Goal: Task Accomplishment & Management: Manage account settings

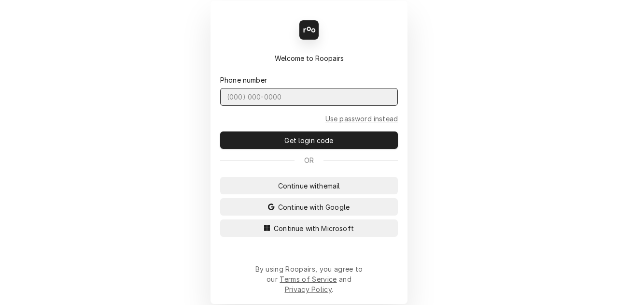
click at [304, 106] on input "Dynamic Content Wrapper" at bounding box center [309, 97] width 178 height 18
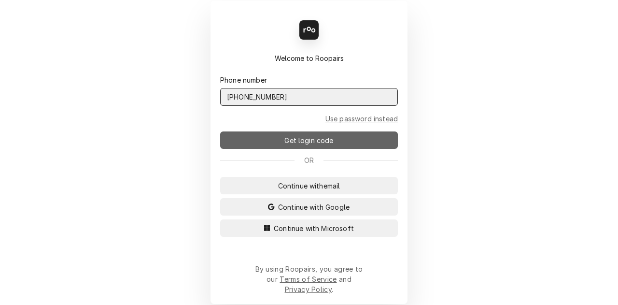
type input "(401) 580-0829"
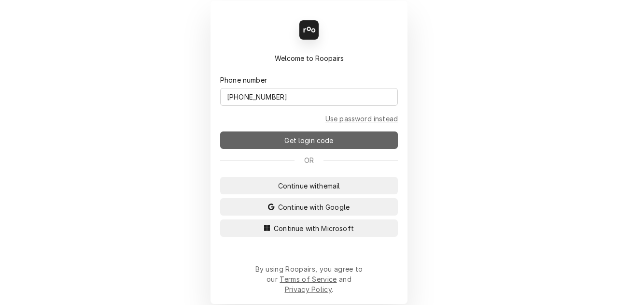
click at [277, 141] on button "Get login code" at bounding box center [309, 139] width 178 height 17
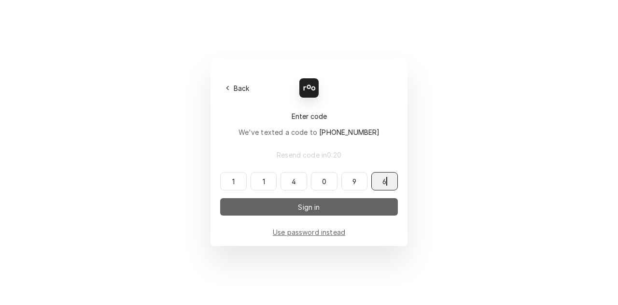
type input "114096"
click at [259, 203] on button "Sign in" at bounding box center [309, 206] width 178 height 17
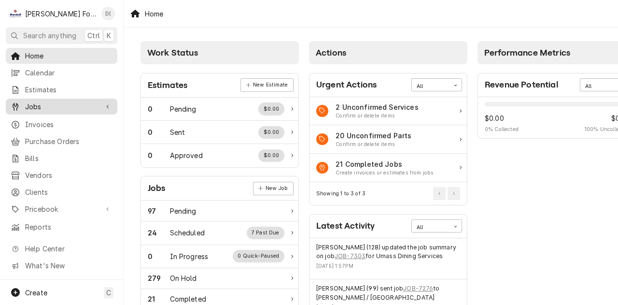
click at [47, 108] on div "Jobs" at bounding box center [62, 106] width 108 height 12
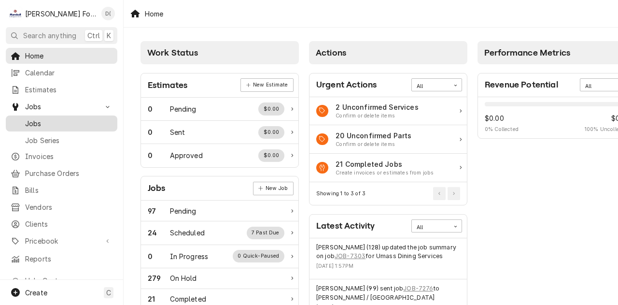
click at [44, 118] on span "Jobs" at bounding box center [68, 123] width 87 height 10
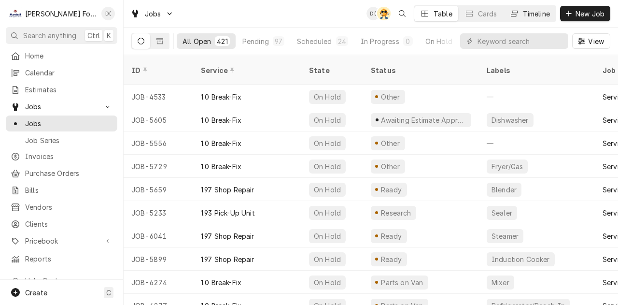
click at [535, 11] on div "Timeline" at bounding box center [536, 14] width 27 height 10
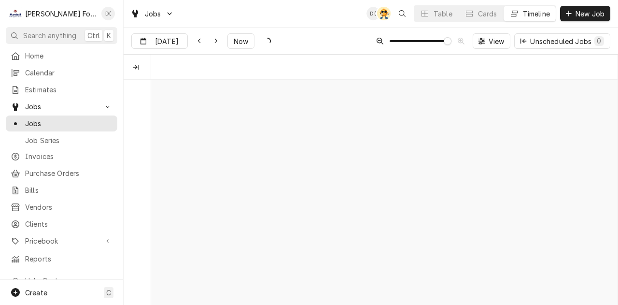
scroll to position [0, 9282]
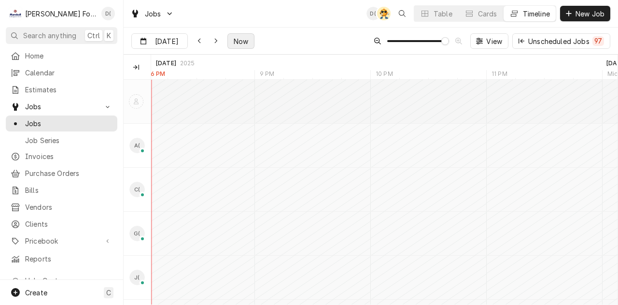
click at [235, 42] on span "Now" at bounding box center [241, 41] width 18 height 10
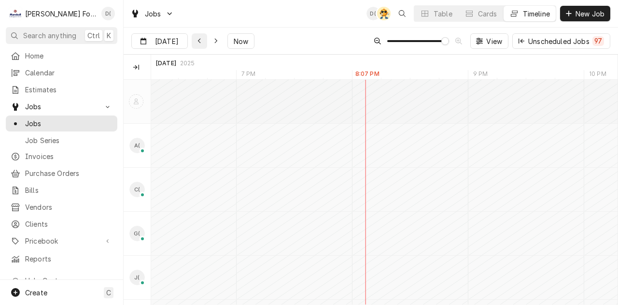
click at [197, 42] on icon "Dynamic Content Wrapper" at bounding box center [198, 41] width 3 height 5
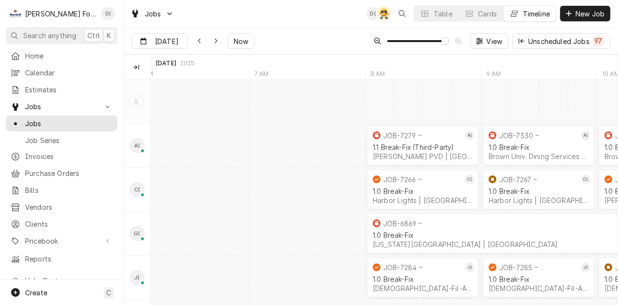
click at [135, 99] on icon "Technicians" at bounding box center [136, 101] width 5 height 6
click at [138, 70] on div "Technicians column. SPACE for context menu" at bounding box center [136, 67] width 10 height 10
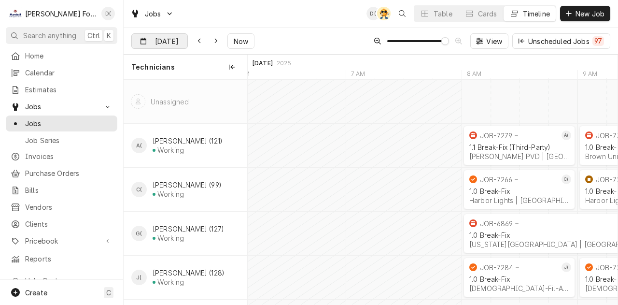
click at [168, 39] on input "Sep 13" at bounding box center [153, 43] width 42 height 19
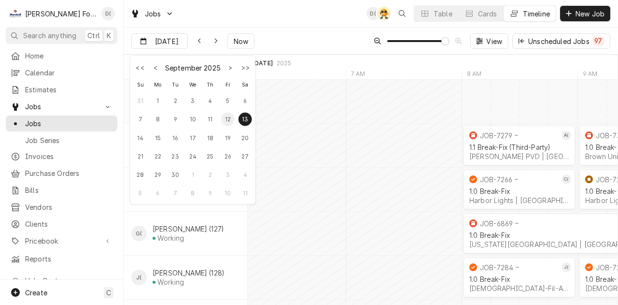
click at [228, 117] on div "12" at bounding box center [228, 119] width 14 height 14
type input "Sep 12"
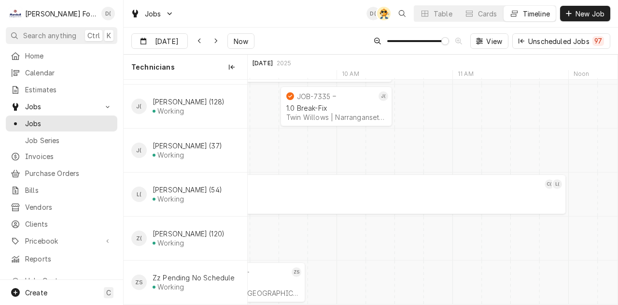
scroll to position [0, 2478]
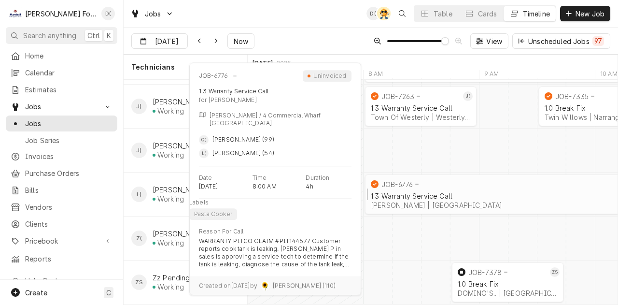
click at [424, 192] on div "1.3 Warranty Service Call" at bounding box center [595, 196] width 448 height 8
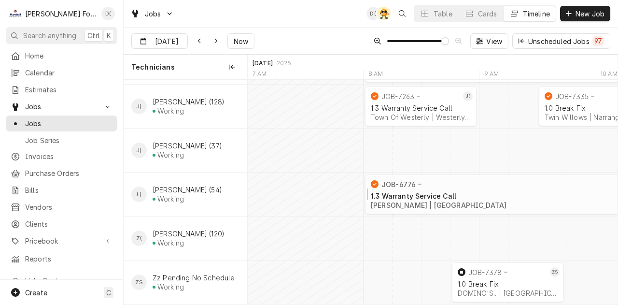
click at [424, 192] on div "1.3 Warranty Service Call" at bounding box center [595, 196] width 448 height 8
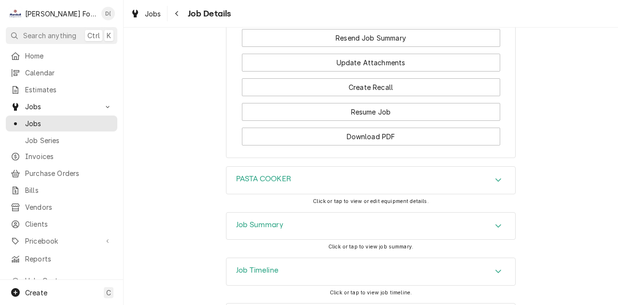
scroll to position [1371, 0]
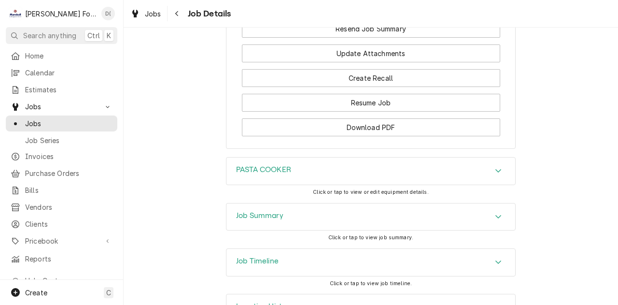
click at [253, 256] on h3 "Job Timeline" at bounding box center [257, 260] width 42 height 9
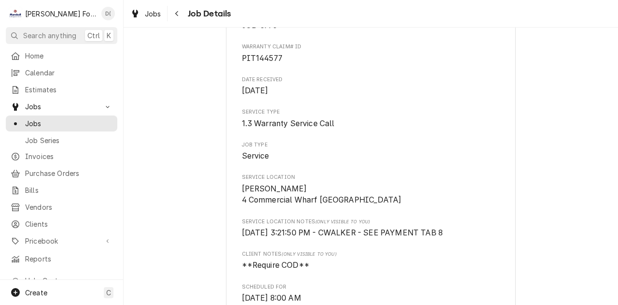
scroll to position [0, 0]
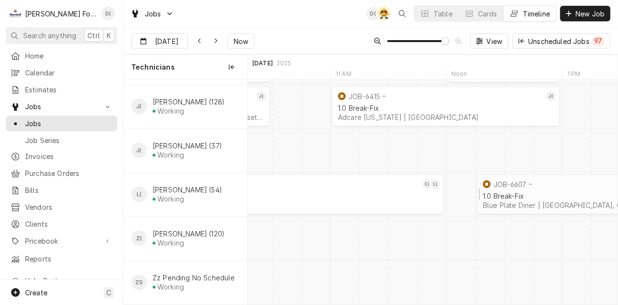
click at [517, 192] on div "1.0 Break-Fix" at bounding box center [591, 196] width 216 height 8
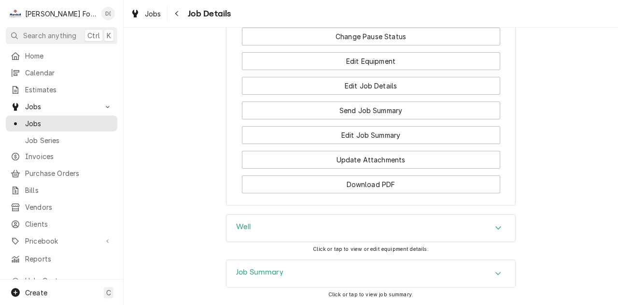
scroll to position [1317, 0]
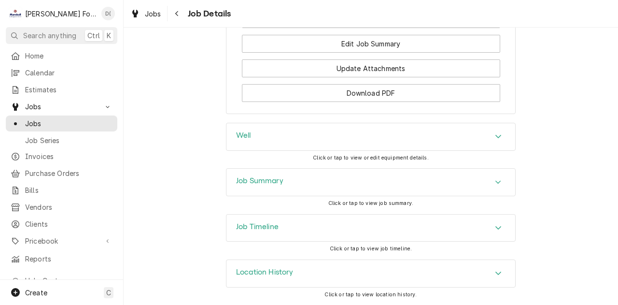
click at [261, 227] on h3 "Job Timeline" at bounding box center [257, 226] width 42 height 9
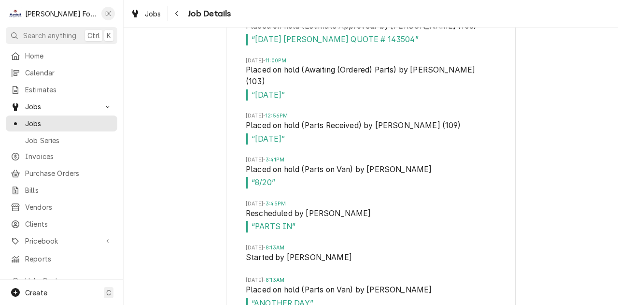
scroll to position [2248, 0]
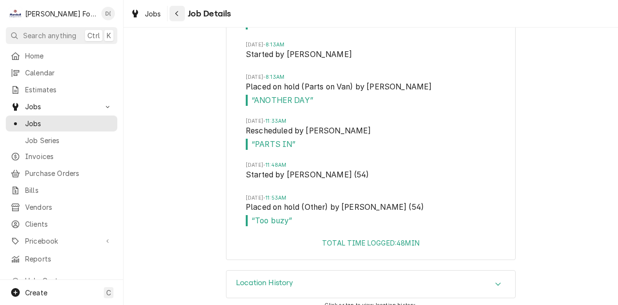
click at [178, 14] on icon "Navigate back" at bounding box center [177, 13] width 4 height 7
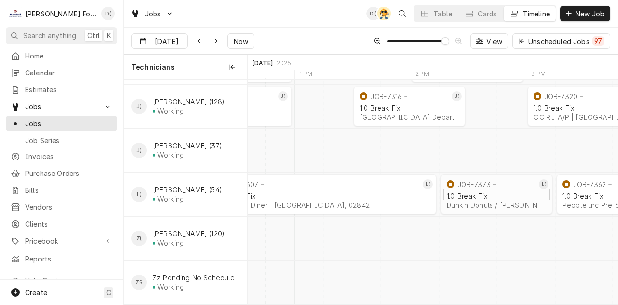
click at [490, 190] on div "1.0 Break-Fix Dunkin Donuts / Andrade, S&E | Portsmouth, 02871" at bounding box center [497, 200] width 104 height 21
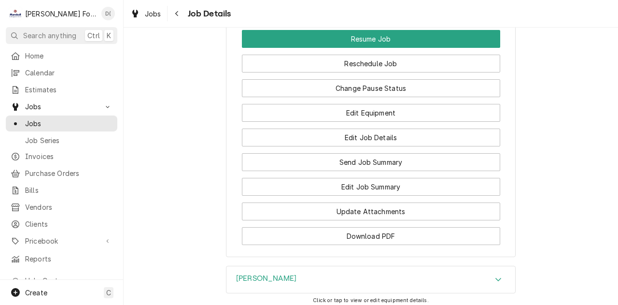
scroll to position [1342, 0]
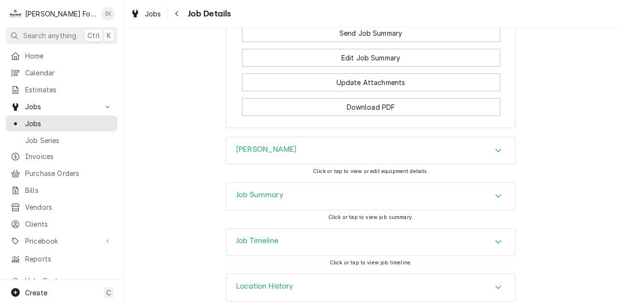
click at [257, 236] on h3 "Job Timeline" at bounding box center [257, 240] width 42 height 9
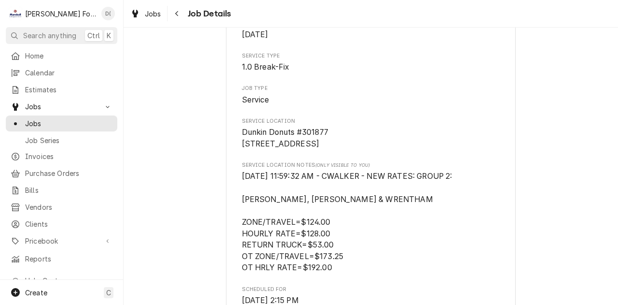
scroll to position [0, 0]
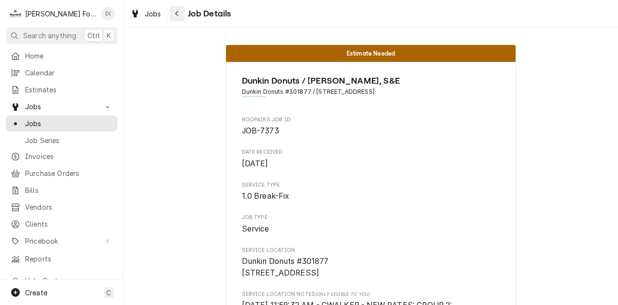
click at [180, 18] on div "Navigate back" at bounding box center [177, 14] width 10 height 10
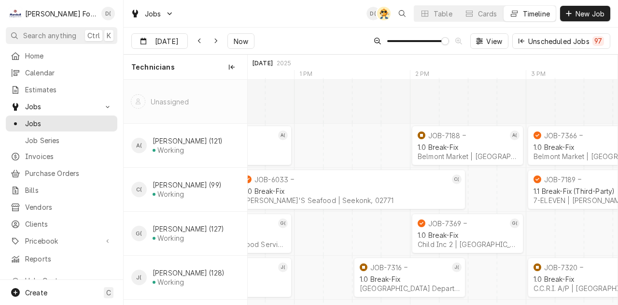
scroll to position [180, 0]
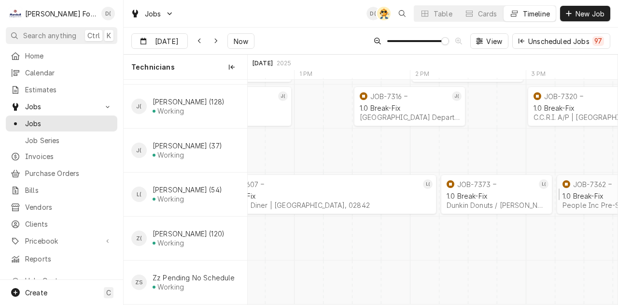
click at [588, 192] on div "1.0 Break-Fix" at bounding box center [612, 196] width 100 height 8
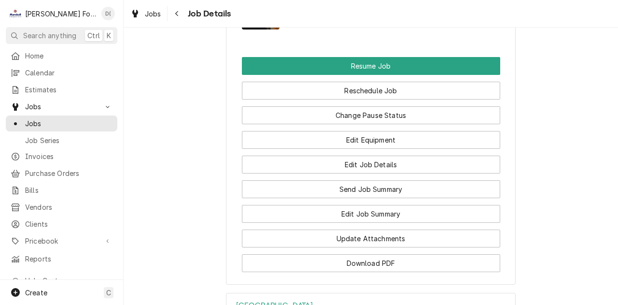
scroll to position [1283, 0]
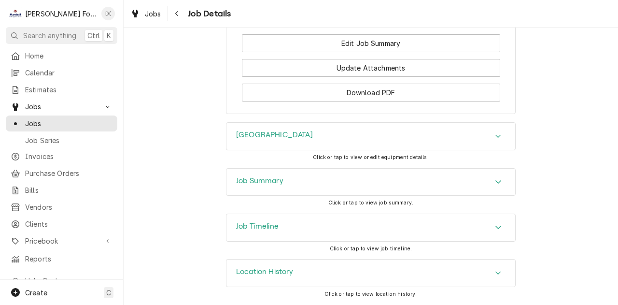
click at [264, 226] on h3 "Job Timeline" at bounding box center [257, 226] width 42 height 9
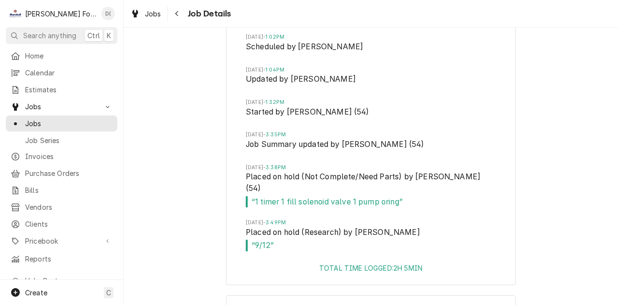
scroll to position [1573, 0]
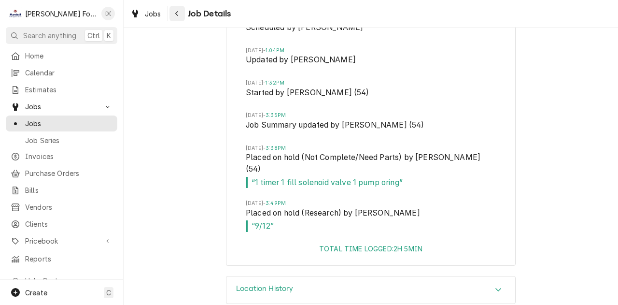
click at [179, 13] on div "Navigate back" at bounding box center [177, 14] width 10 height 10
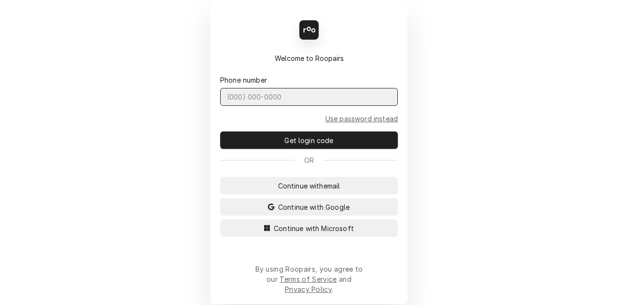
click at [269, 103] on input "Dynamic Content Wrapper" at bounding box center [309, 97] width 178 height 18
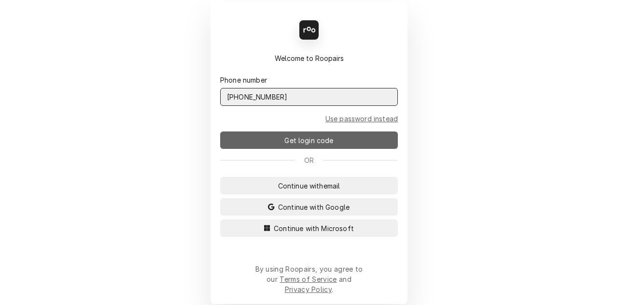
type input "[PHONE_NUMBER]"
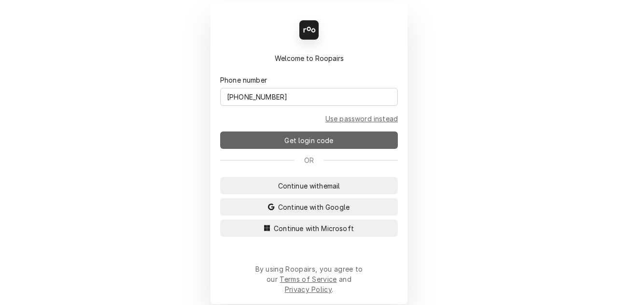
click at [273, 142] on button "Get login code" at bounding box center [309, 139] width 178 height 17
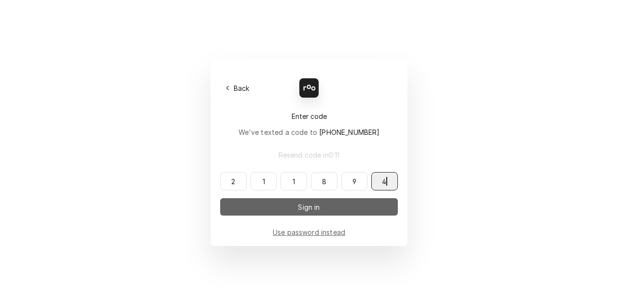
type input "211894"
click at [251, 208] on button "Sign in" at bounding box center [309, 206] width 178 height 17
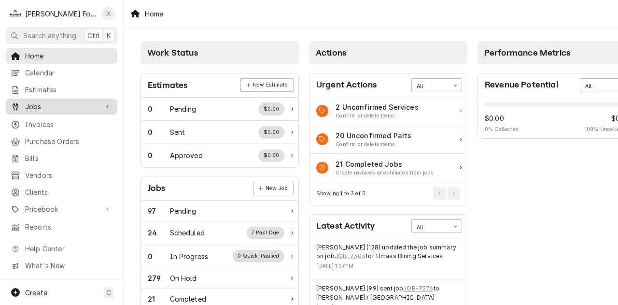
click at [43, 109] on div "Jobs" at bounding box center [62, 106] width 108 height 12
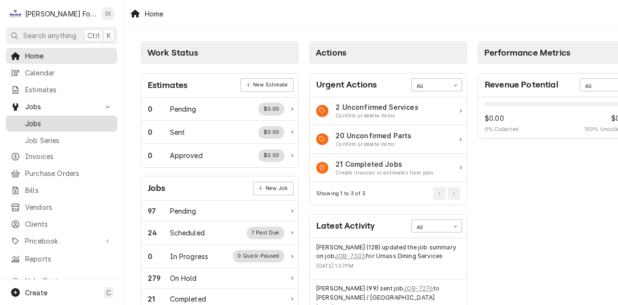
click at [41, 121] on span "Jobs" at bounding box center [68, 123] width 87 height 10
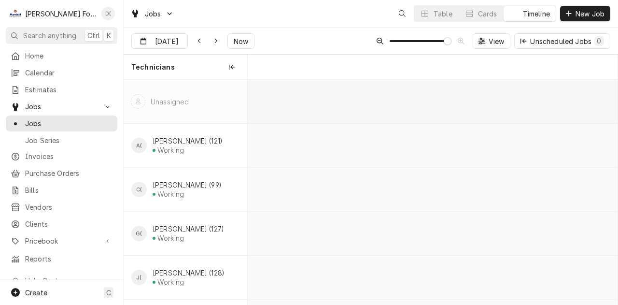
scroll to position [0, 7358]
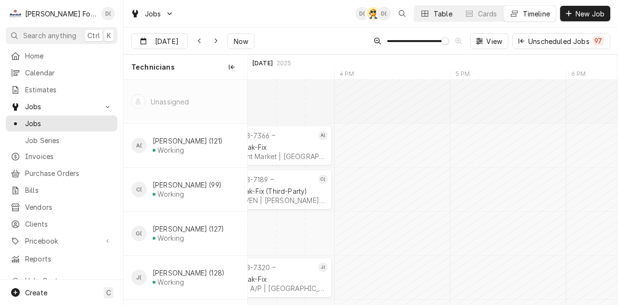
click at [442, 11] on div "Table" at bounding box center [443, 14] width 19 height 10
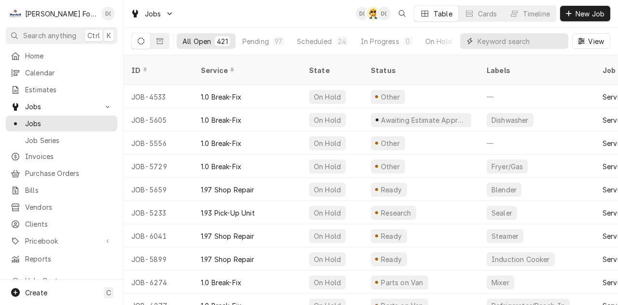
click at [483, 38] on input "Dynamic Content Wrapper" at bounding box center [520, 40] width 86 height 15
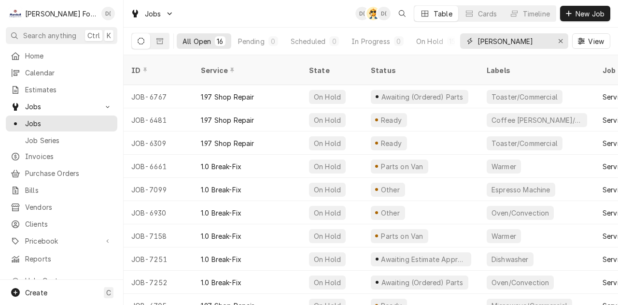
type input "[PERSON_NAME]"
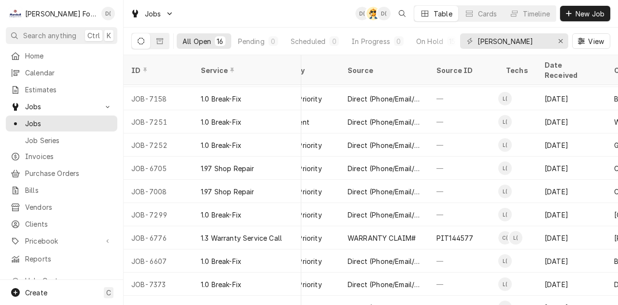
scroll to position [146, 386]
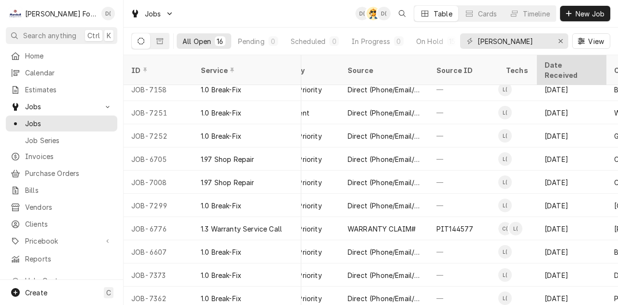
click at [543, 69] on div "Date Received" at bounding box center [572, 70] width 66 height 26
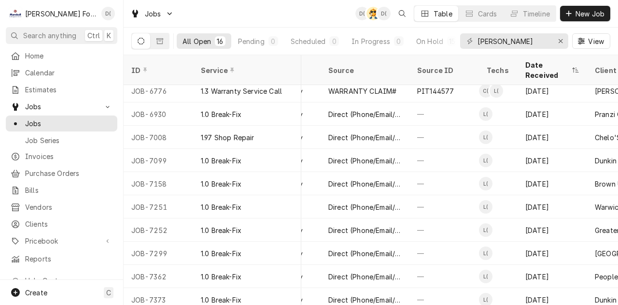
scroll to position [146, 406]
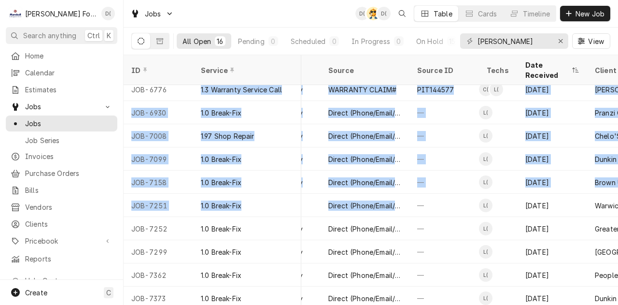
drag, startPoint x: 418, startPoint y: 190, endPoint x: 88, endPoint y: -1, distance: 380.5
click at [88, 0] on html "M Marshall Food Equipment Service D( Search anything Ctrl K Home Calendar Estim…" at bounding box center [309, 152] width 618 height 305
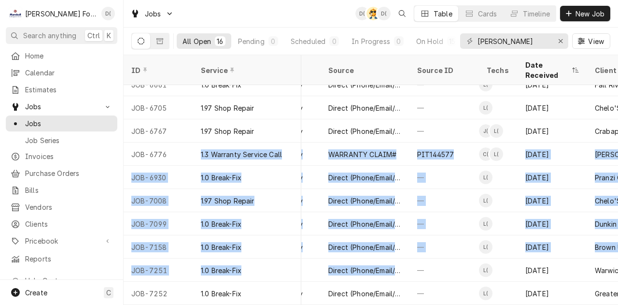
scroll to position [8, 327]
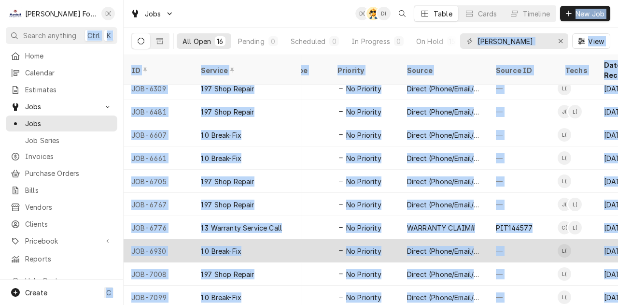
click at [324, 239] on div "Service" at bounding box center [299, 250] width 62 height 23
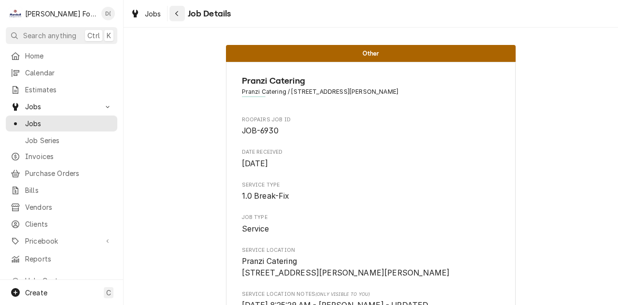
click at [173, 16] on div "Navigate back" at bounding box center [177, 14] width 10 height 10
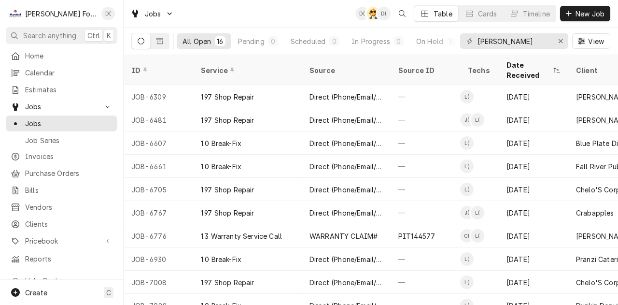
scroll to position [0, 425]
click at [555, 67] on icon "Dynamic Content Wrapper" at bounding box center [556, 70] width 7 height 6
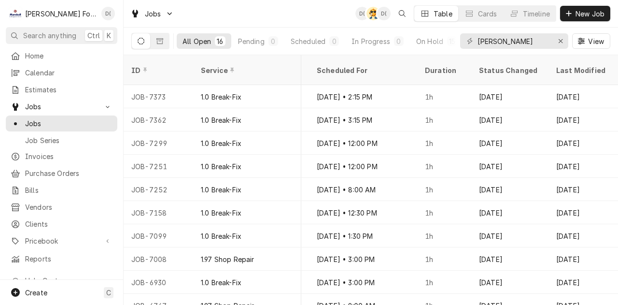
scroll to position [0, 1077]
click at [159, 38] on icon "Dynamic Content Wrapper" at bounding box center [159, 41] width 7 height 6
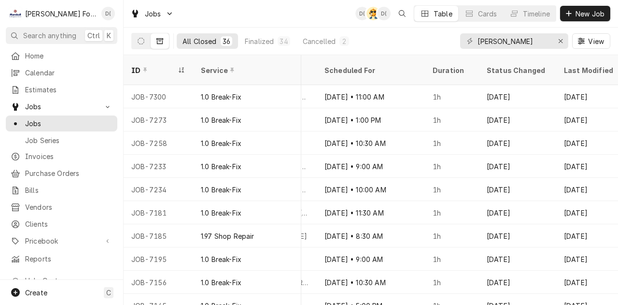
scroll to position [0, 961]
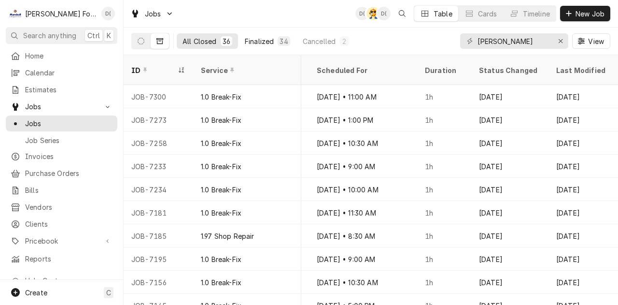
click at [256, 39] on div "Finalized" at bounding box center [259, 41] width 29 height 10
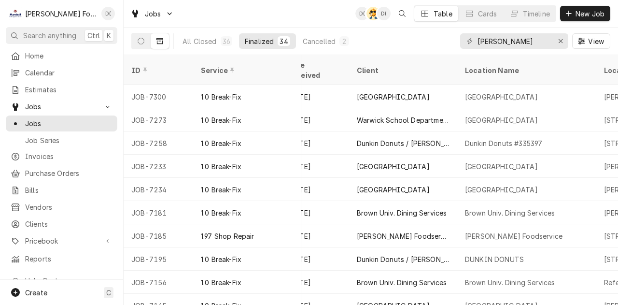
scroll to position [0, 40]
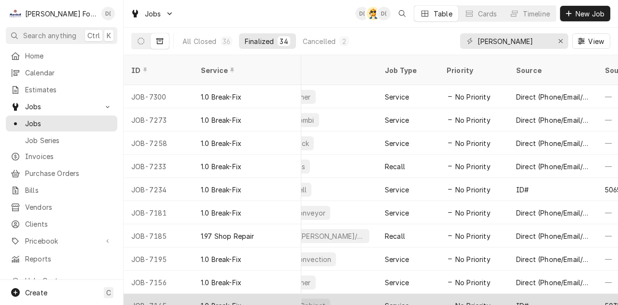
click at [139, 295] on div "JOB-7145" at bounding box center [159, 305] width 70 height 23
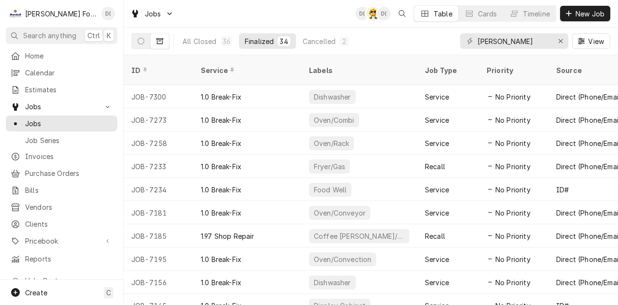
scroll to position [0, 426]
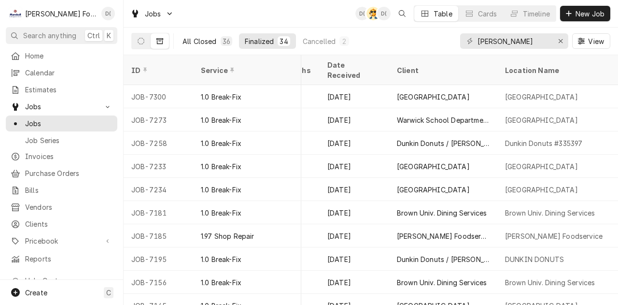
click at [210, 38] on div "All Closed" at bounding box center [199, 41] width 34 height 10
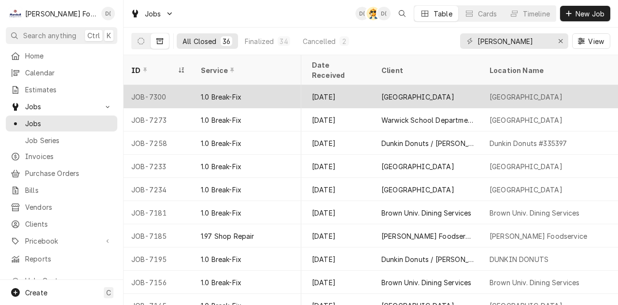
click at [492, 92] on div "[GEOGRAPHIC_DATA]" at bounding box center [526, 97] width 73 height 10
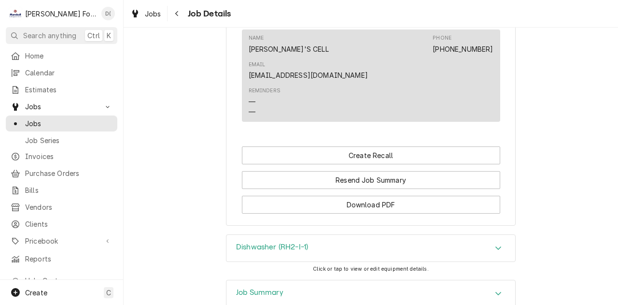
scroll to position [1048, 0]
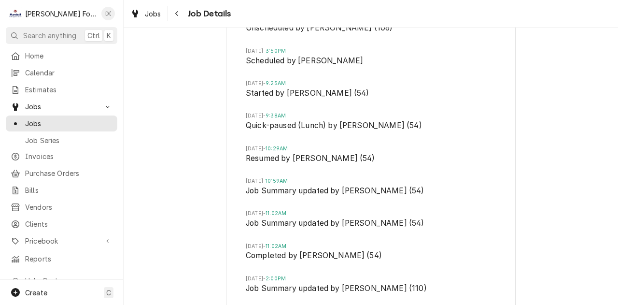
scroll to position [1415, 0]
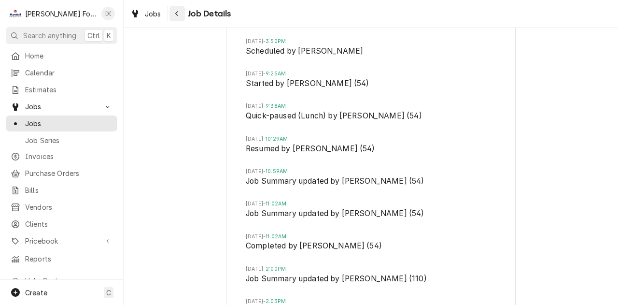
click at [176, 14] on icon "Navigate back" at bounding box center [176, 13] width 3 height 5
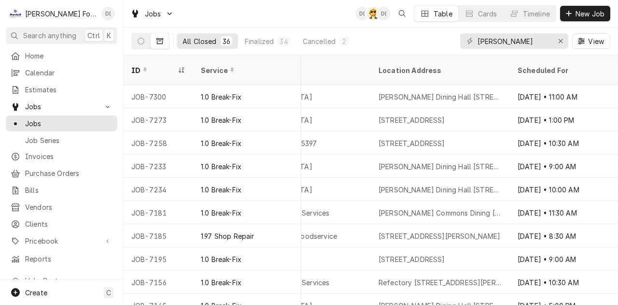
scroll to position [0, 754]
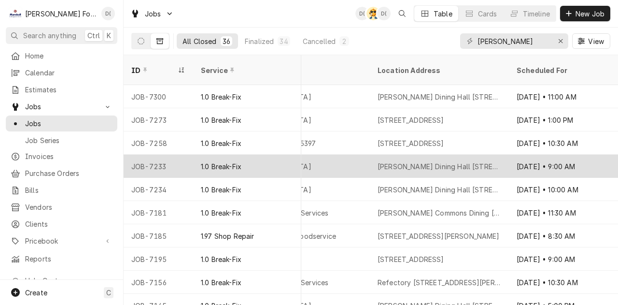
click at [532, 154] on div "Sep 10 • 9:00 AM" at bounding box center [563, 165] width 108 height 23
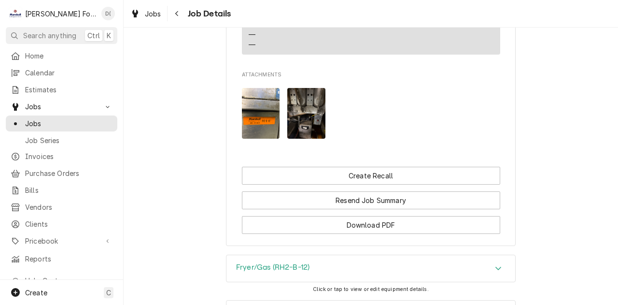
scroll to position [1302, 0]
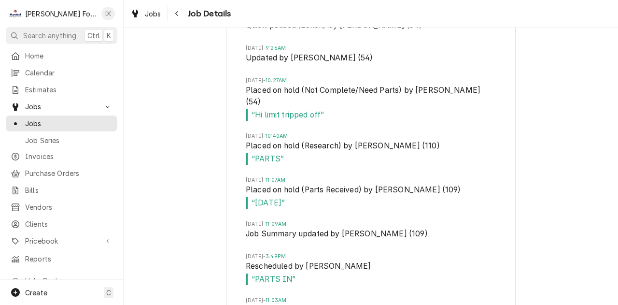
scroll to position [1899, 0]
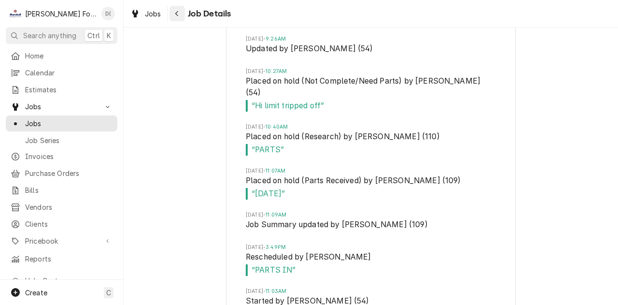
click at [180, 15] on div "Navigate back" at bounding box center [177, 14] width 10 height 10
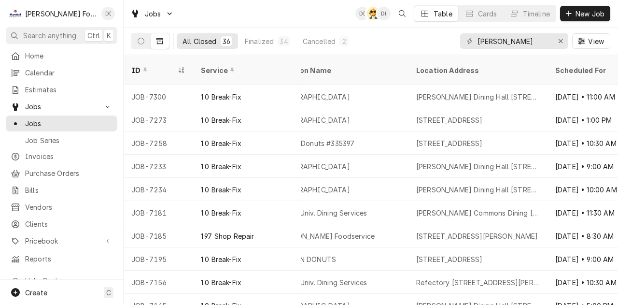
scroll to position [0, 735]
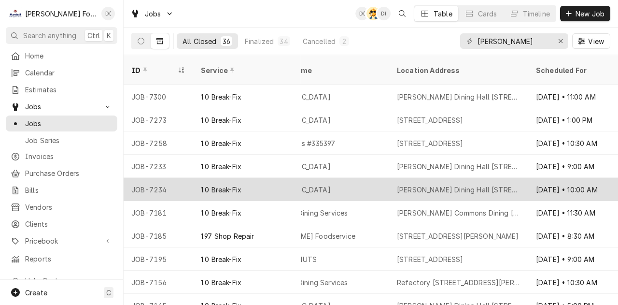
click at [547, 178] on div "Sep 10 • 10:00 AM" at bounding box center [582, 189] width 108 height 23
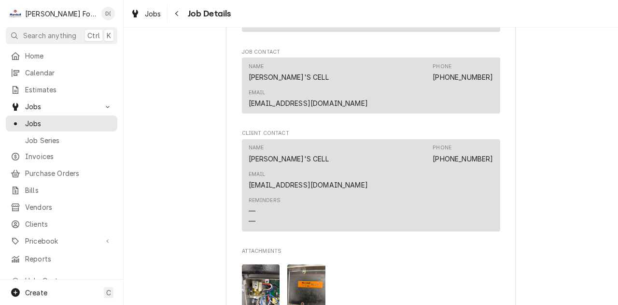
scroll to position [1179, 0]
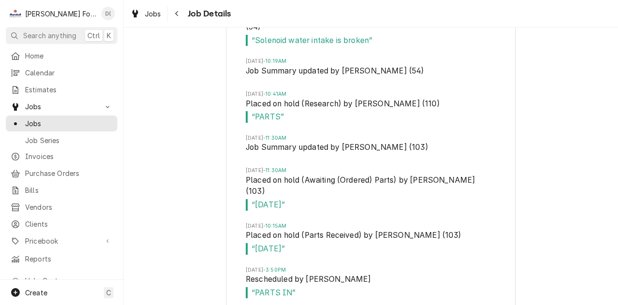
scroll to position [1797, 0]
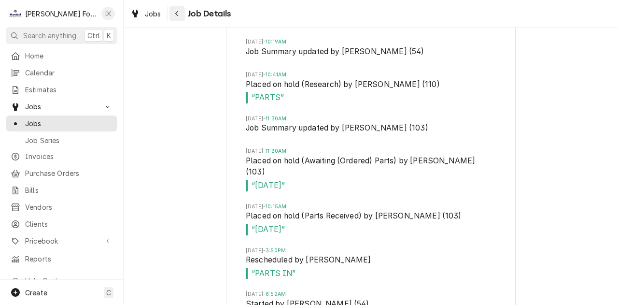
click at [176, 12] on icon "Navigate back" at bounding box center [177, 13] width 4 height 7
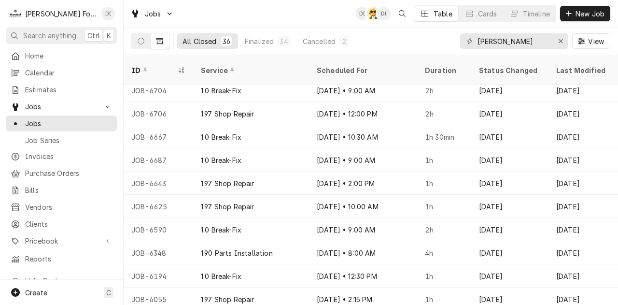
scroll to position [610, 961]
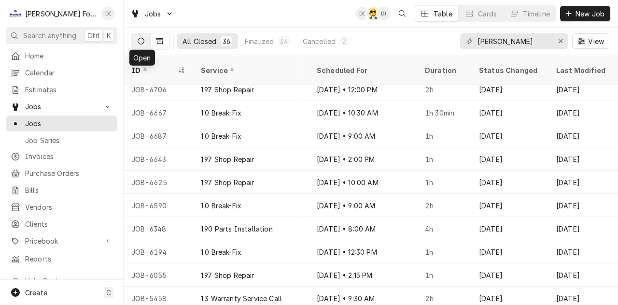
click at [139, 38] on icon "Dynamic Content Wrapper" at bounding box center [141, 41] width 7 height 7
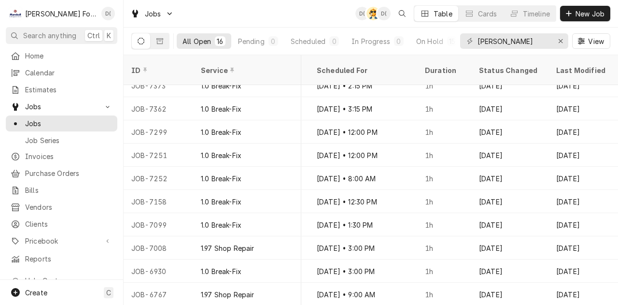
scroll to position [0, 1077]
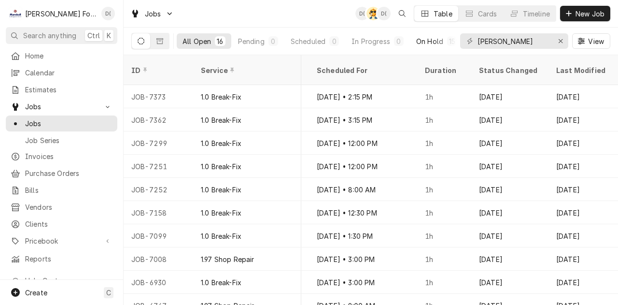
click at [434, 37] on div "On Hold" at bounding box center [429, 41] width 27 height 10
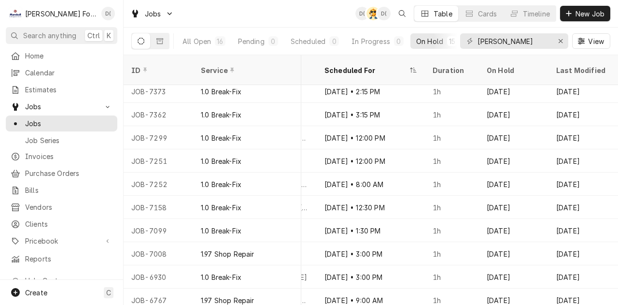
scroll to position [0, 1008]
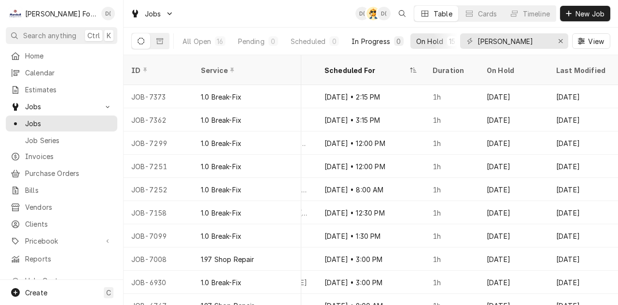
click at [384, 39] on div "In Progress" at bounding box center [370, 41] width 39 height 10
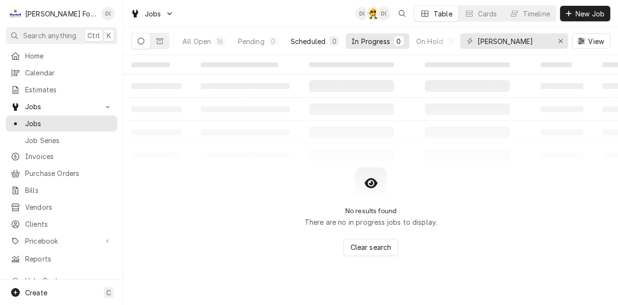
click at [317, 40] on div "Scheduled" at bounding box center [308, 41] width 35 height 10
click at [259, 37] on div "Pending" at bounding box center [251, 41] width 27 height 10
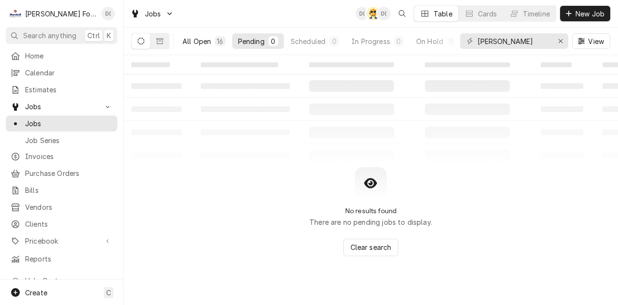
click at [195, 44] on div "All Open" at bounding box center [196, 41] width 28 height 10
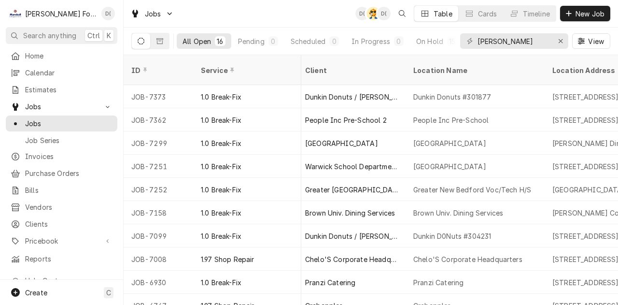
scroll to position [0, 1077]
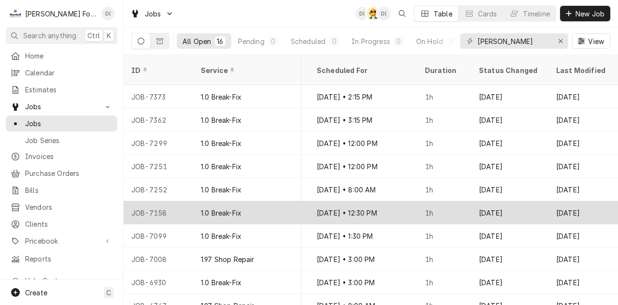
click at [509, 203] on div "Sep 9" at bounding box center [509, 212] width 77 height 23
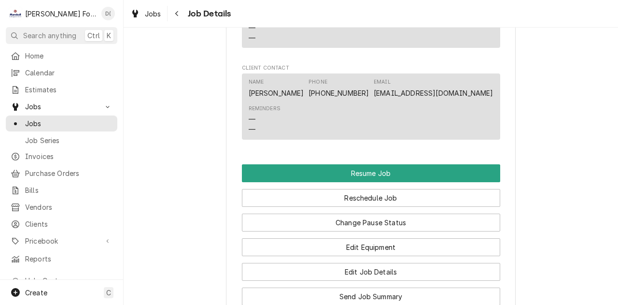
scroll to position [1456, 0]
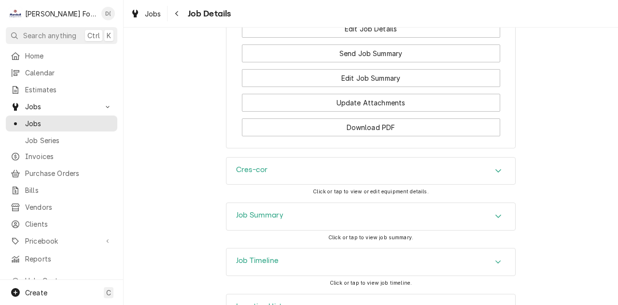
click at [264, 219] on h3 "Job Summary" at bounding box center [259, 214] width 47 height 9
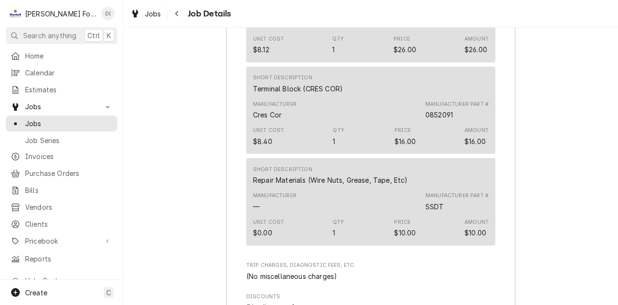
scroll to position [2622, 0]
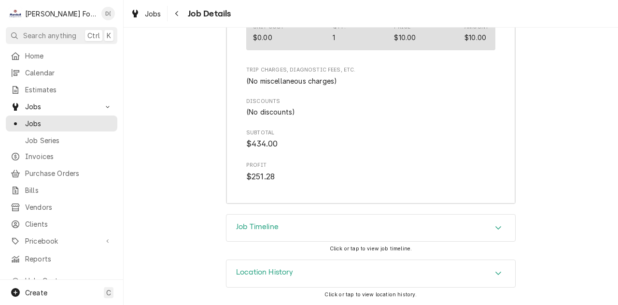
click at [266, 224] on h3 "Job Timeline" at bounding box center [257, 226] width 42 height 9
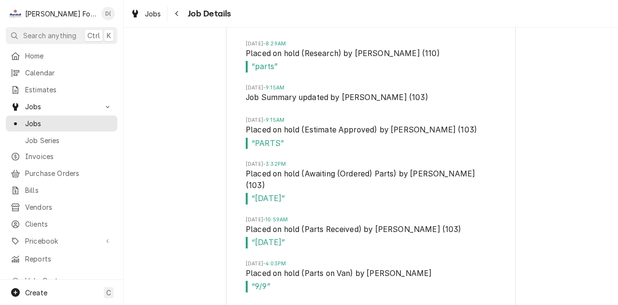
scroll to position [3259, 0]
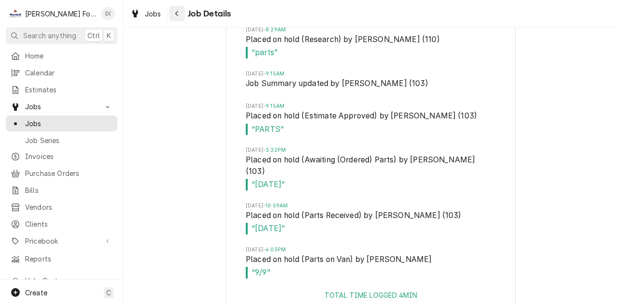
click at [176, 18] on div "Navigate back" at bounding box center [177, 14] width 10 height 10
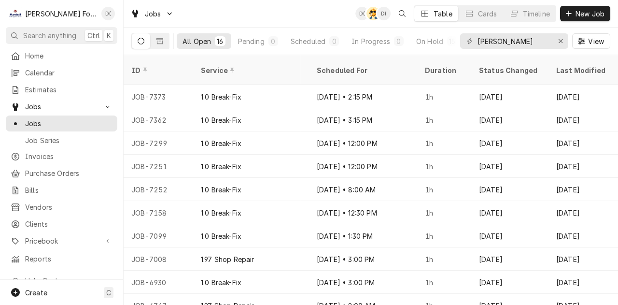
scroll to position [0, 1077]
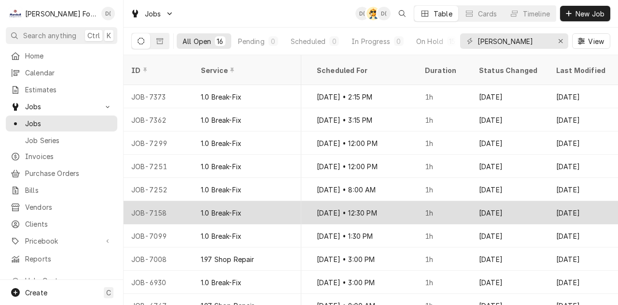
click at [432, 205] on div "1h" at bounding box center [444, 212] width 54 height 23
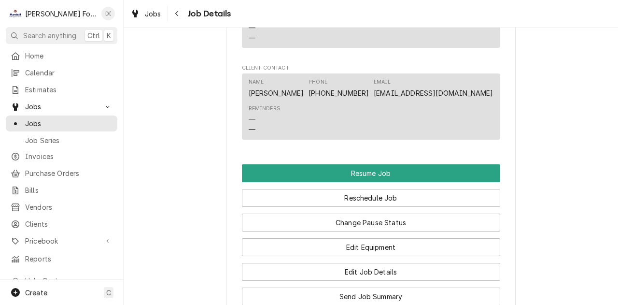
scroll to position [1456, 0]
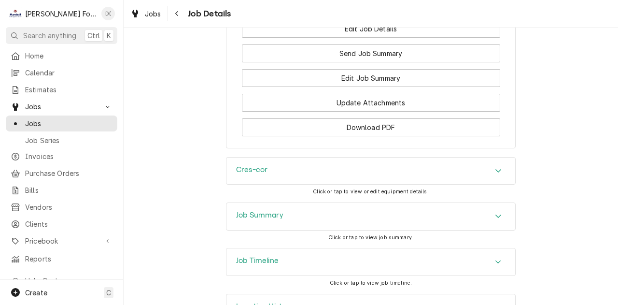
click at [271, 259] on h3 "Job Timeline" at bounding box center [257, 260] width 42 height 9
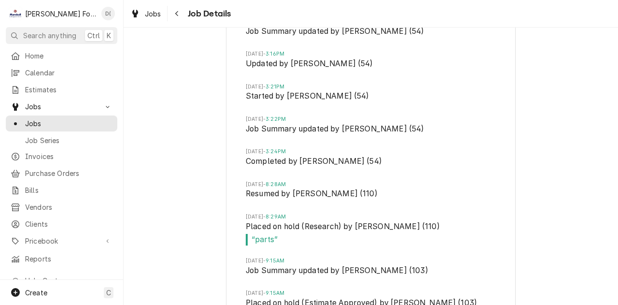
scroll to position [2180, 0]
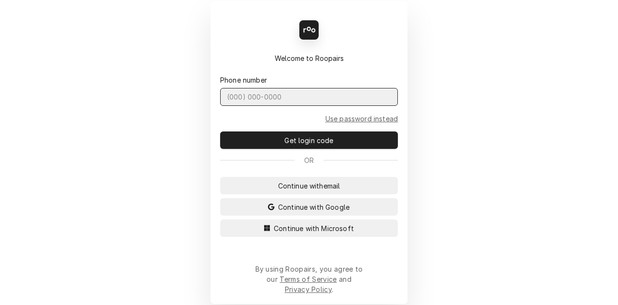
click at [238, 106] on input "Dynamic Content Wrapper" at bounding box center [309, 97] width 178 height 18
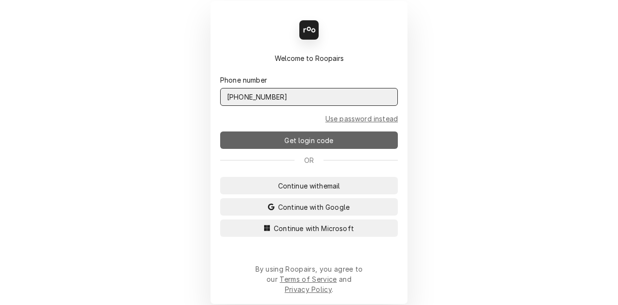
type input "[PHONE_NUMBER]"
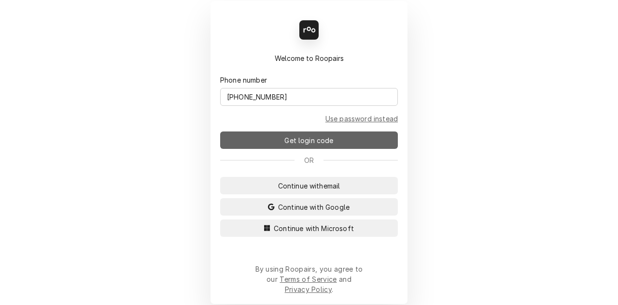
click at [281, 147] on button "Get login code" at bounding box center [309, 139] width 178 height 17
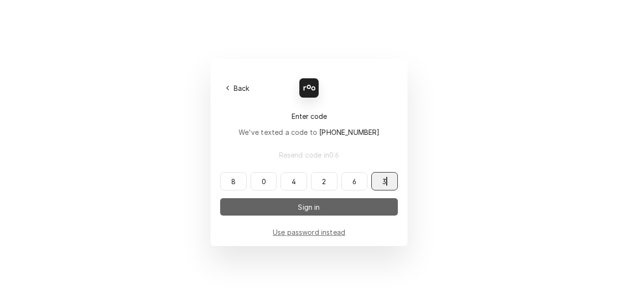
type input "804263"
click at [280, 203] on button "Sign in" at bounding box center [309, 206] width 178 height 17
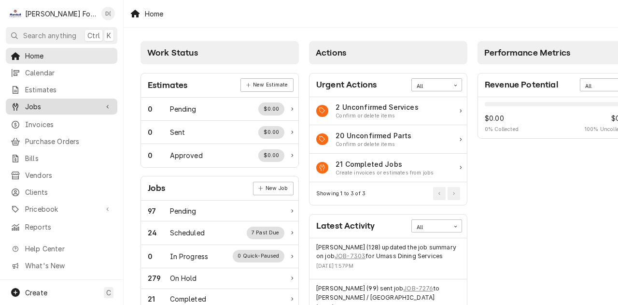
click at [40, 108] on span "Jobs" at bounding box center [61, 106] width 73 height 10
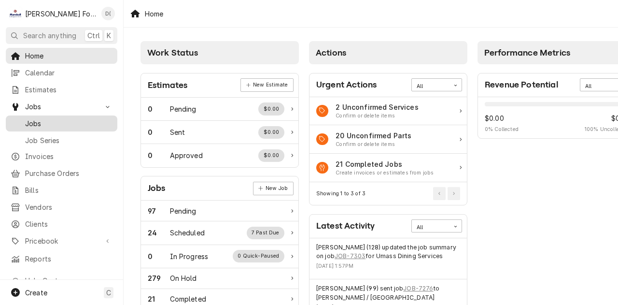
click at [40, 119] on span "Jobs" at bounding box center [68, 123] width 87 height 10
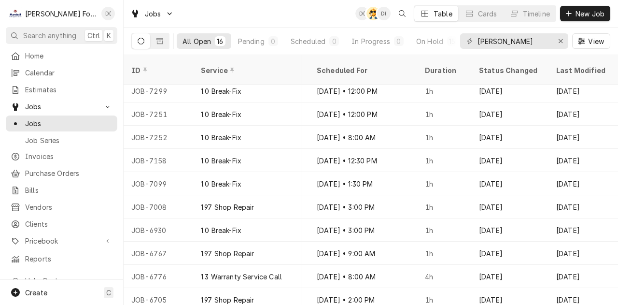
scroll to position [50, 1077]
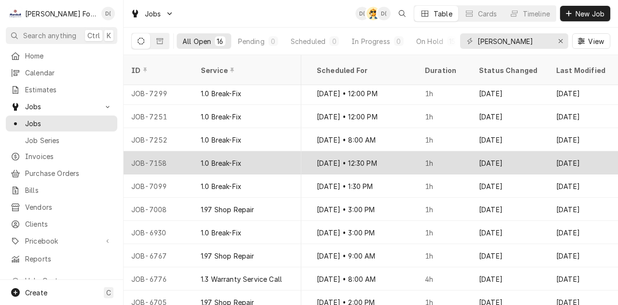
click at [388, 152] on div "Sep 2 • 12:30 PM" at bounding box center [363, 162] width 108 height 23
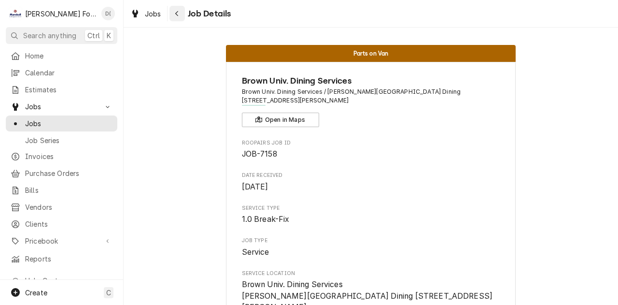
click at [177, 14] on icon "Navigate back" at bounding box center [176, 13] width 3 height 5
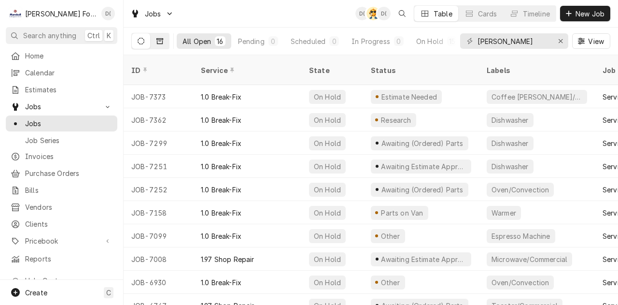
click at [158, 42] on icon "Dynamic Content Wrapper" at bounding box center [159, 41] width 7 height 7
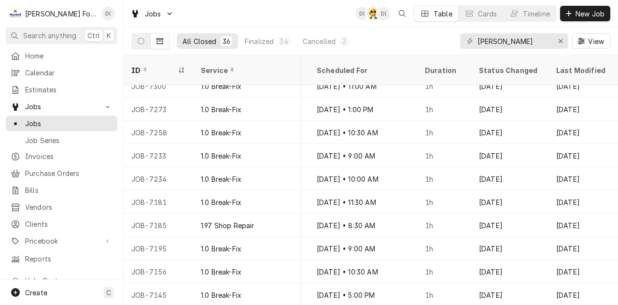
scroll to position [5, 961]
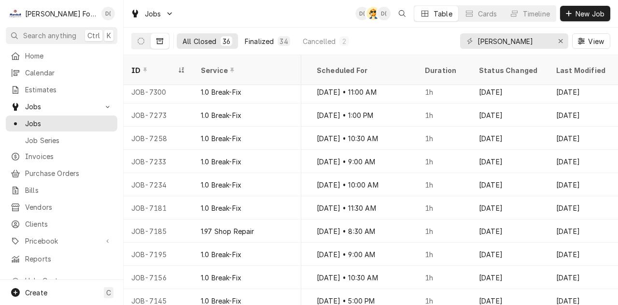
click at [266, 43] on div "Finalized" at bounding box center [259, 41] width 29 height 10
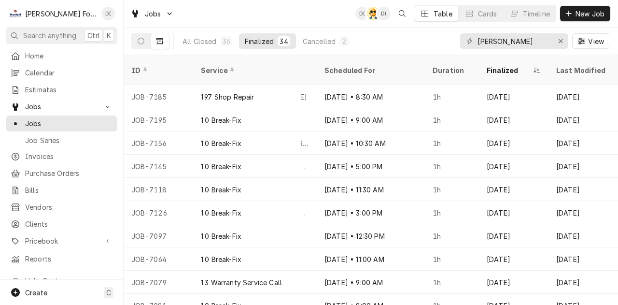
scroll to position [0, 892]
click at [319, 46] on button "Cancelled 2" at bounding box center [326, 40] width 58 height 15
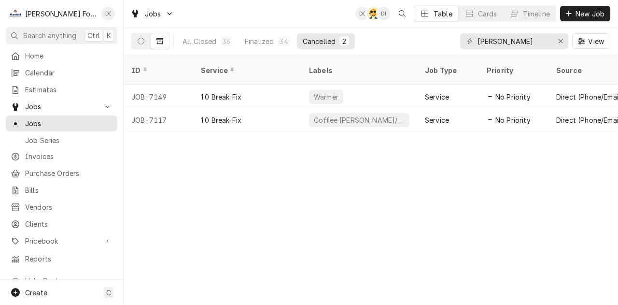
click at [547, 300] on div "ID Service Labels Job Type Priority Source Source ID Techs Date Received Client…" at bounding box center [371, 180] width 494 height 250
drag, startPoint x: 547, startPoint y: 300, endPoint x: 527, endPoint y: 141, distance: 159.6
click at [527, 141] on div "ID Service Labels Job Type Priority Source Source ID Techs Date Received Client…" at bounding box center [371, 180] width 494 height 250
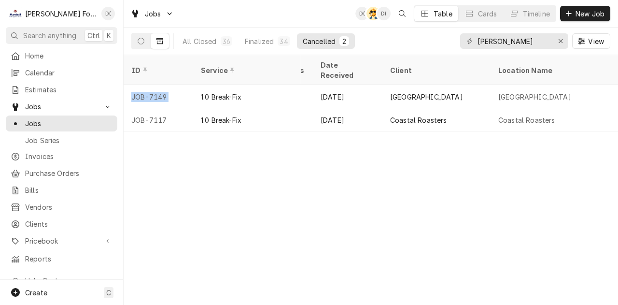
scroll to position [0, 865]
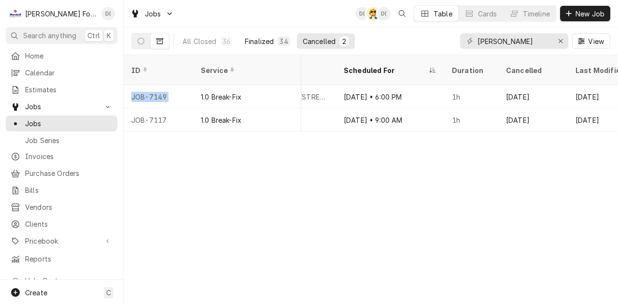
click at [264, 41] on div "Finalized" at bounding box center [259, 41] width 29 height 10
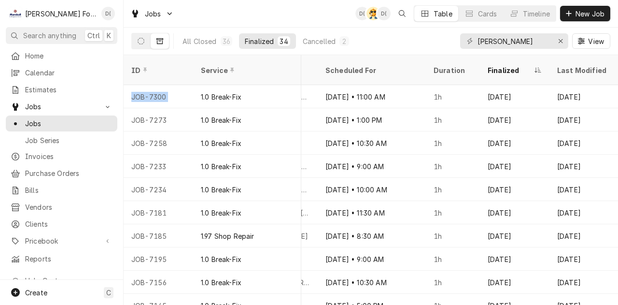
scroll to position [0, 892]
